Goal: Find contact information: Find contact information

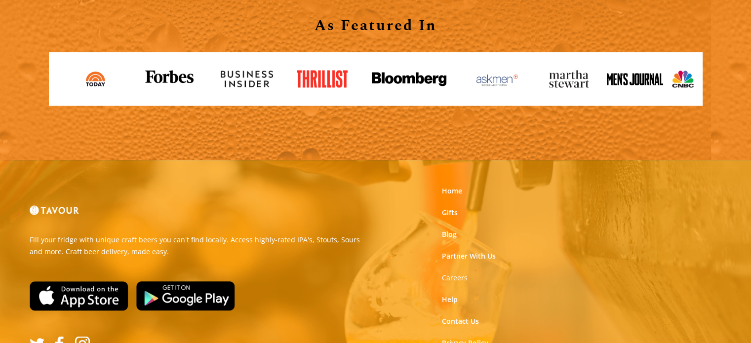
scroll to position [1780, 0]
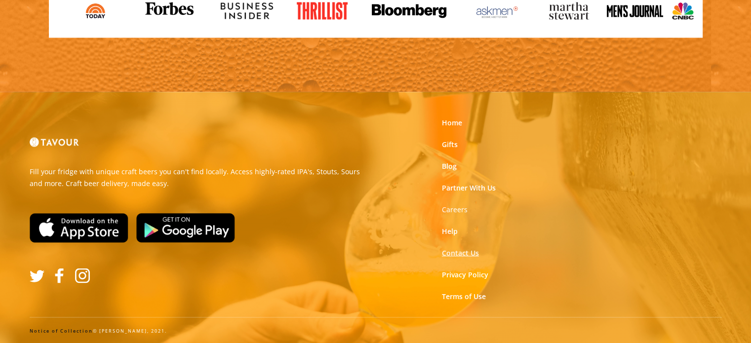
click at [457, 250] on link "Contact Us" at bounding box center [460, 253] width 37 height 10
click at [445, 124] on link "Home" at bounding box center [452, 123] width 20 height 10
